Goal: Task Accomplishment & Management: Manage account settings

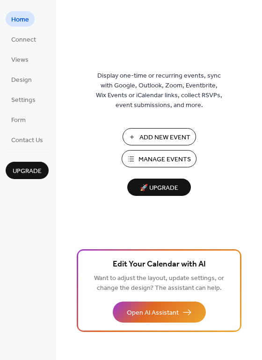
click at [151, 155] on span "Manage Events" at bounding box center [165, 160] width 52 height 10
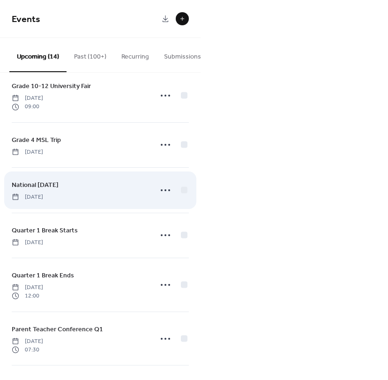
scroll to position [47, 0]
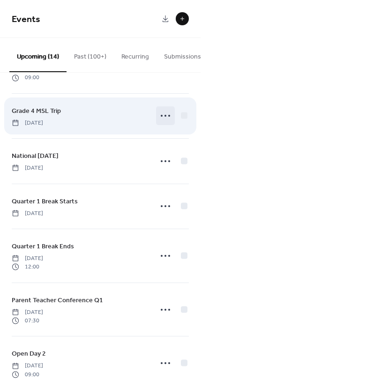
click at [167, 117] on icon at bounding box center [165, 115] width 15 height 15
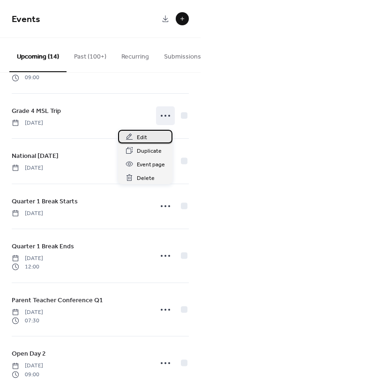
click at [158, 137] on div "Edit" at bounding box center [145, 137] width 54 height 14
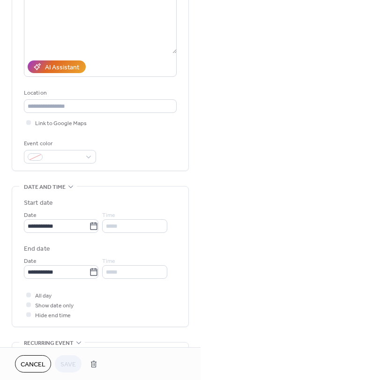
scroll to position [140, 0]
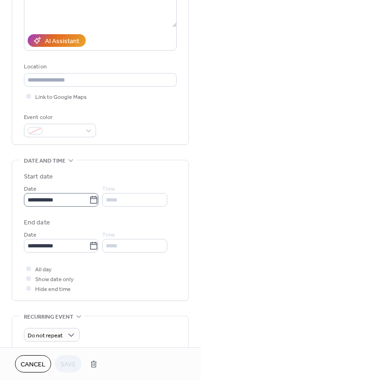
click at [94, 201] on icon at bounding box center [93, 199] width 9 height 9
click at [89, 201] on input "**********" at bounding box center [56, 200] width 65 height 14
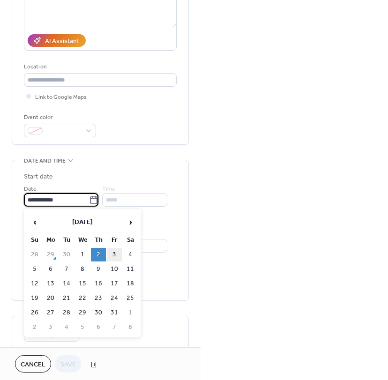
click at [114, 251] on td "3" at bounding box center [114, 255] width 15 height 14
type input "**********"
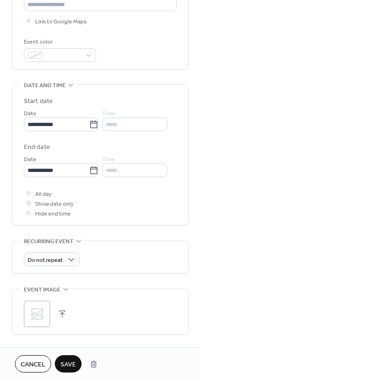
scroll to position [234, 0]
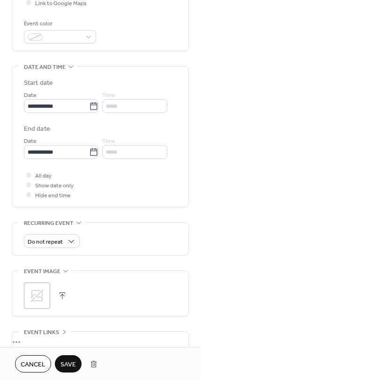
click at [70, 359] on span "Save" at bounding box center [67, 364] width 15 height 10
